Goal: Transaction & Acquisition: Book appointment/travel/reservation

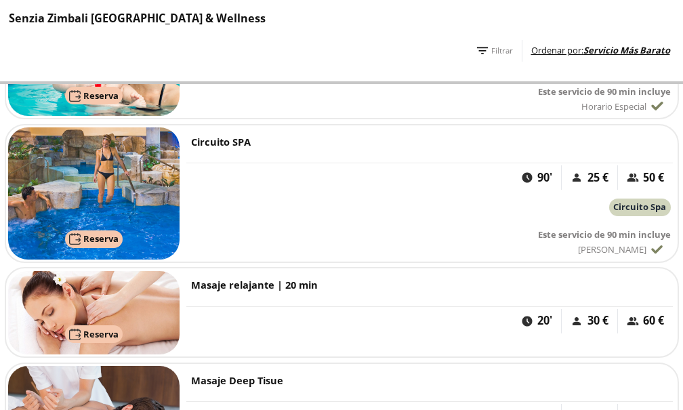
scroll to position [746, 0]
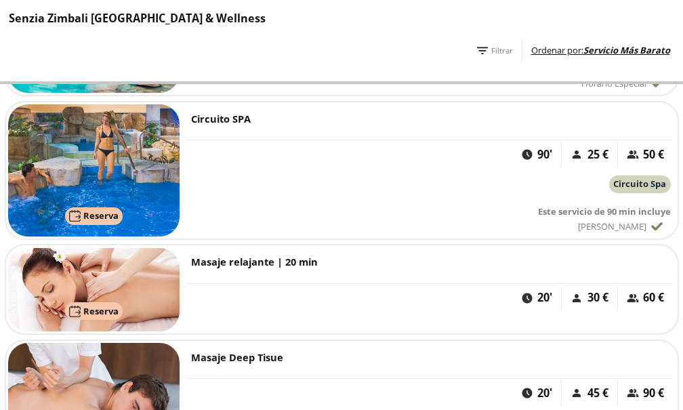
click at [0, 0] on div "Circuito Spa Y Masaje Relajante" at bounding box center [0, 0] width 0 height 0
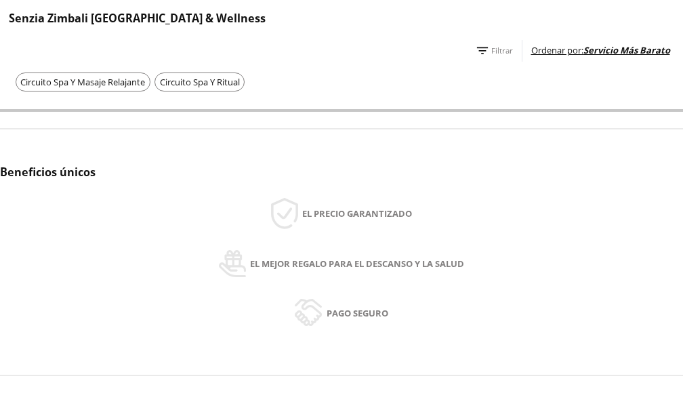
scroll to position [746, 0]
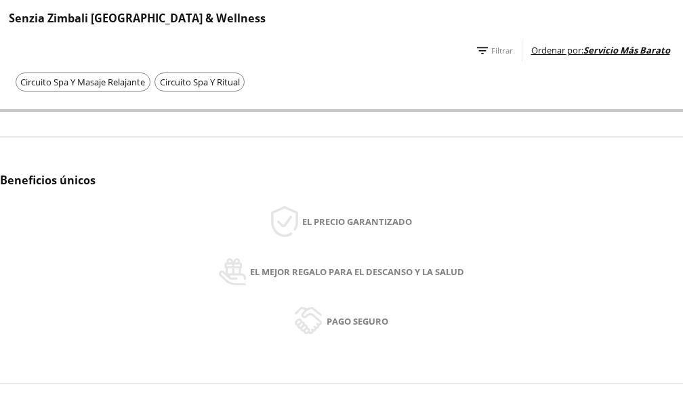
click at [0, 0] on label "Circuito Spa Y Ritual" at bounding box center [0, 0] width 0 height 0
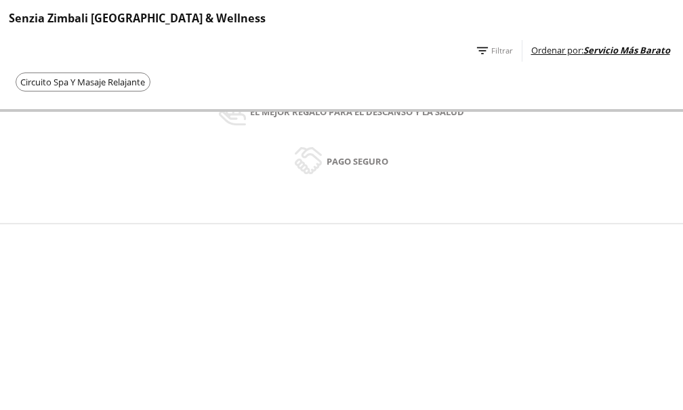
scroll to position [881, 0]
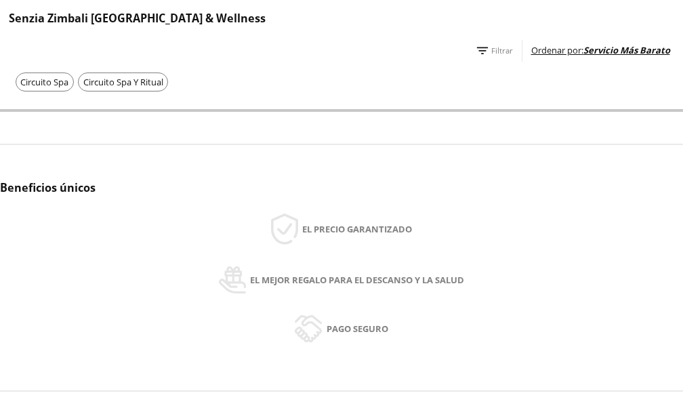
scroll to position [881, 0]
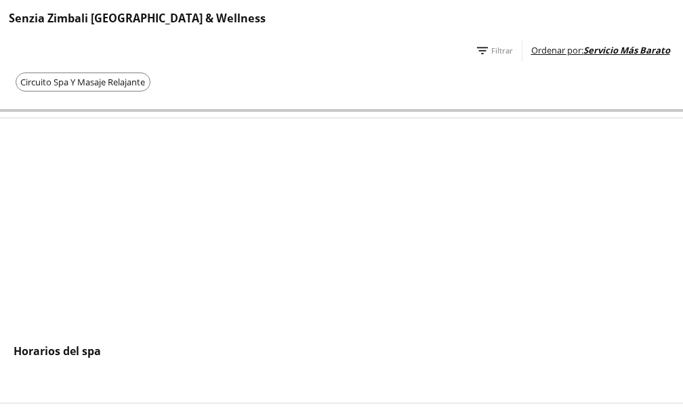
scroll to position [1017, 0]
